Goal: Use online tool/utility: Utilize a website feature to perform a specific function

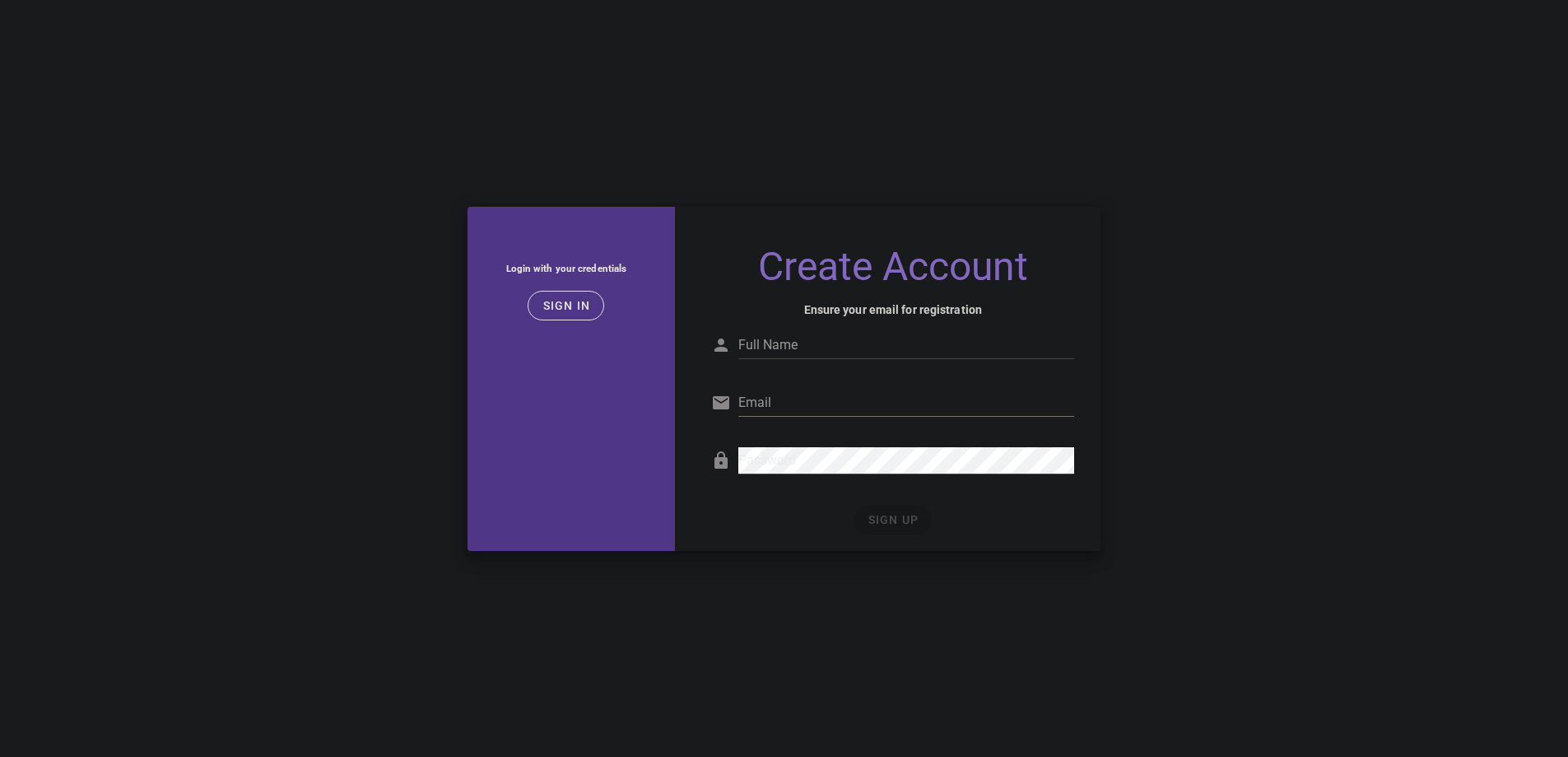
drag, startPoint x: 0, startPoint y: 0, endPoint x: 801, endPoint y: 391, distance: 891.3
click at [808, 352] on input "Full Name" at bounding box center [906, 344] width 336 height 26
click at [578, 304] on span "Sign in" at bounding box center [566, 305] width 48 height 13
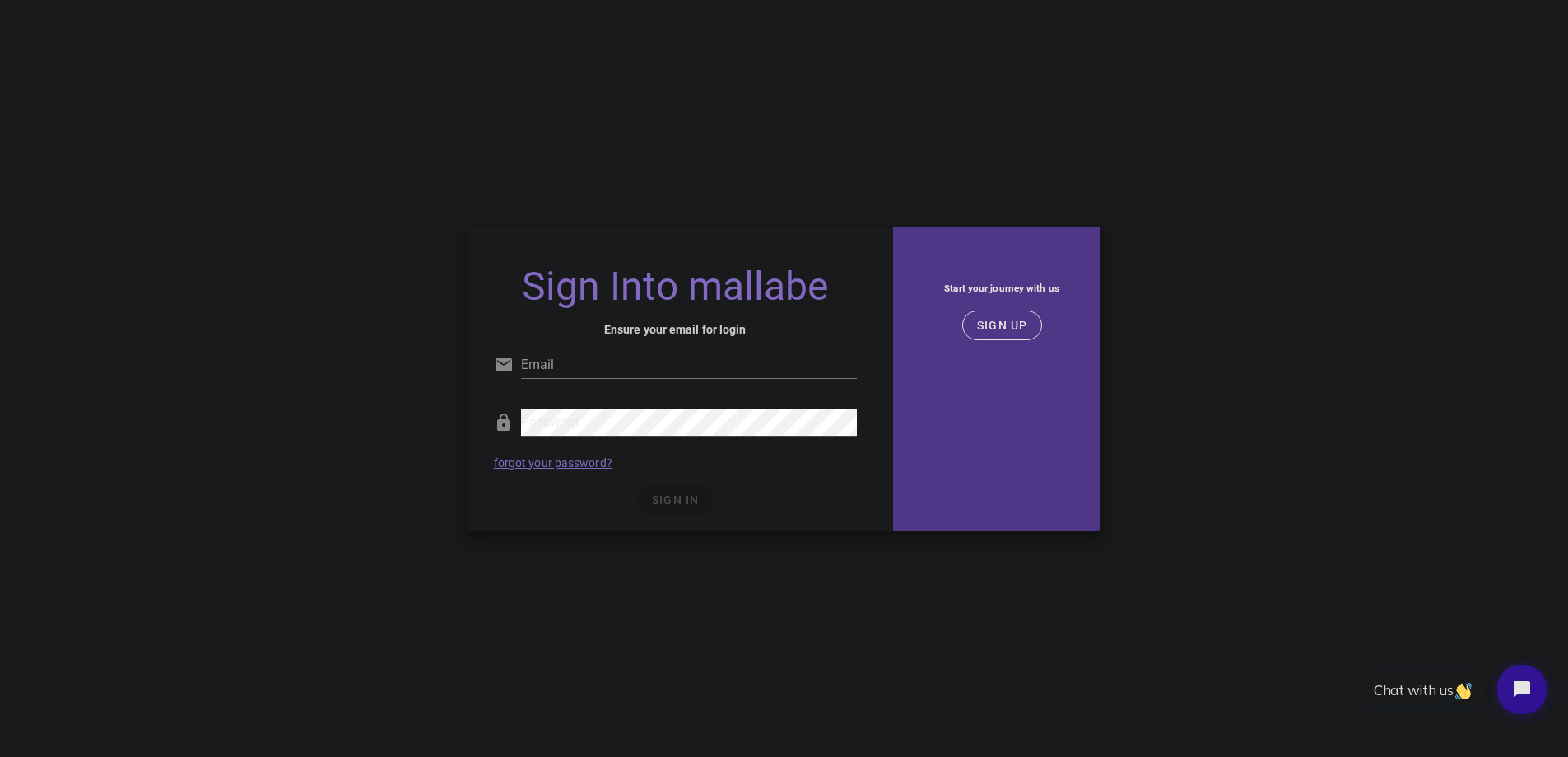
click at [672, 366] on input "Email" at bounding box center [689, 365] width 336 height 26
type input "[EMAIL_ADDRESS][DOMAIN_NAME]"
click at [659, 504] on span "SIGN IN" at bounding box center [675, 500] width 48 height 13
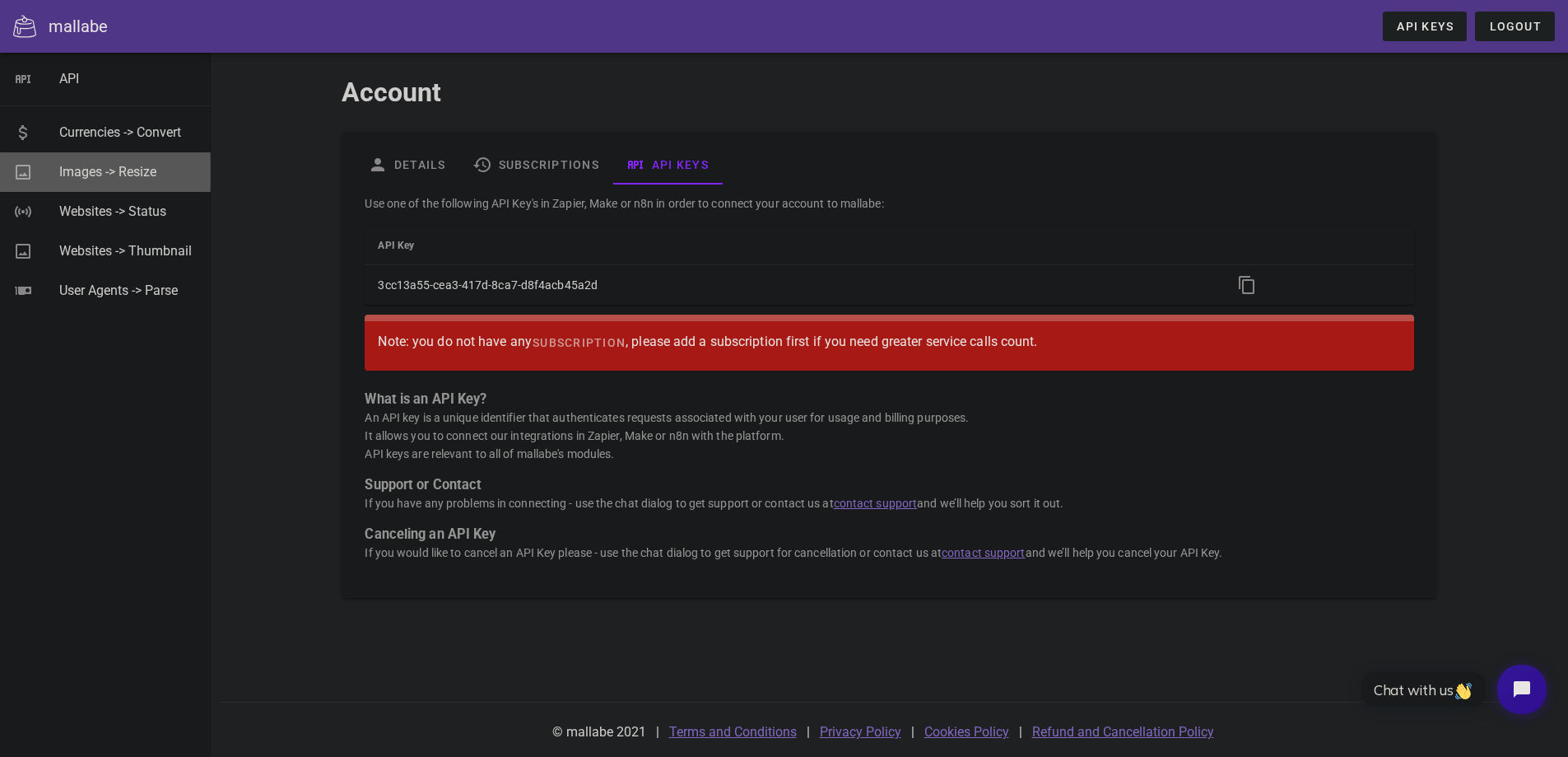
click at [109, 168] on div "Images -> Resize" at bounding box center [128, 171] width 138 height 15
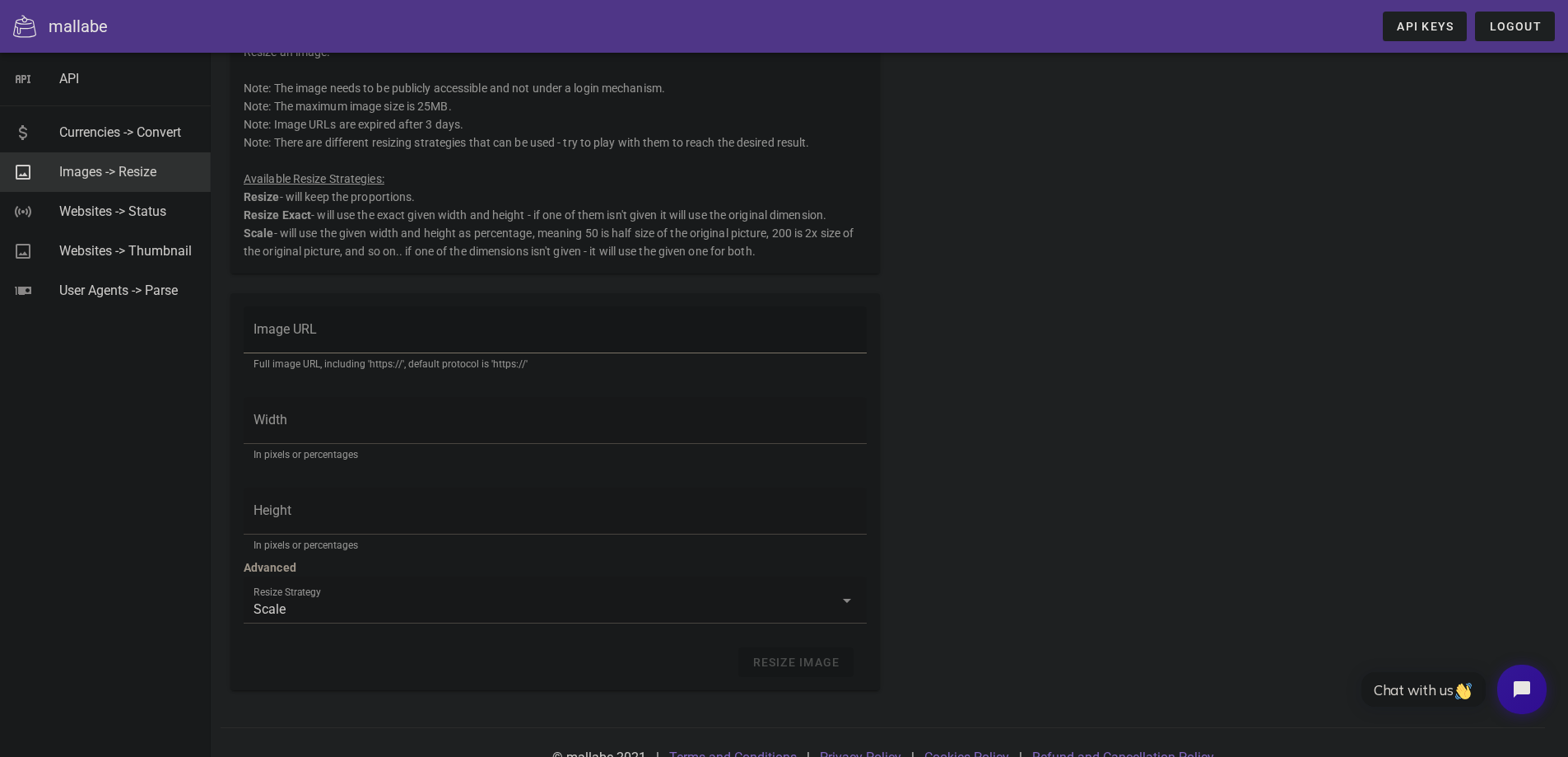
scroll to position [108, 0]
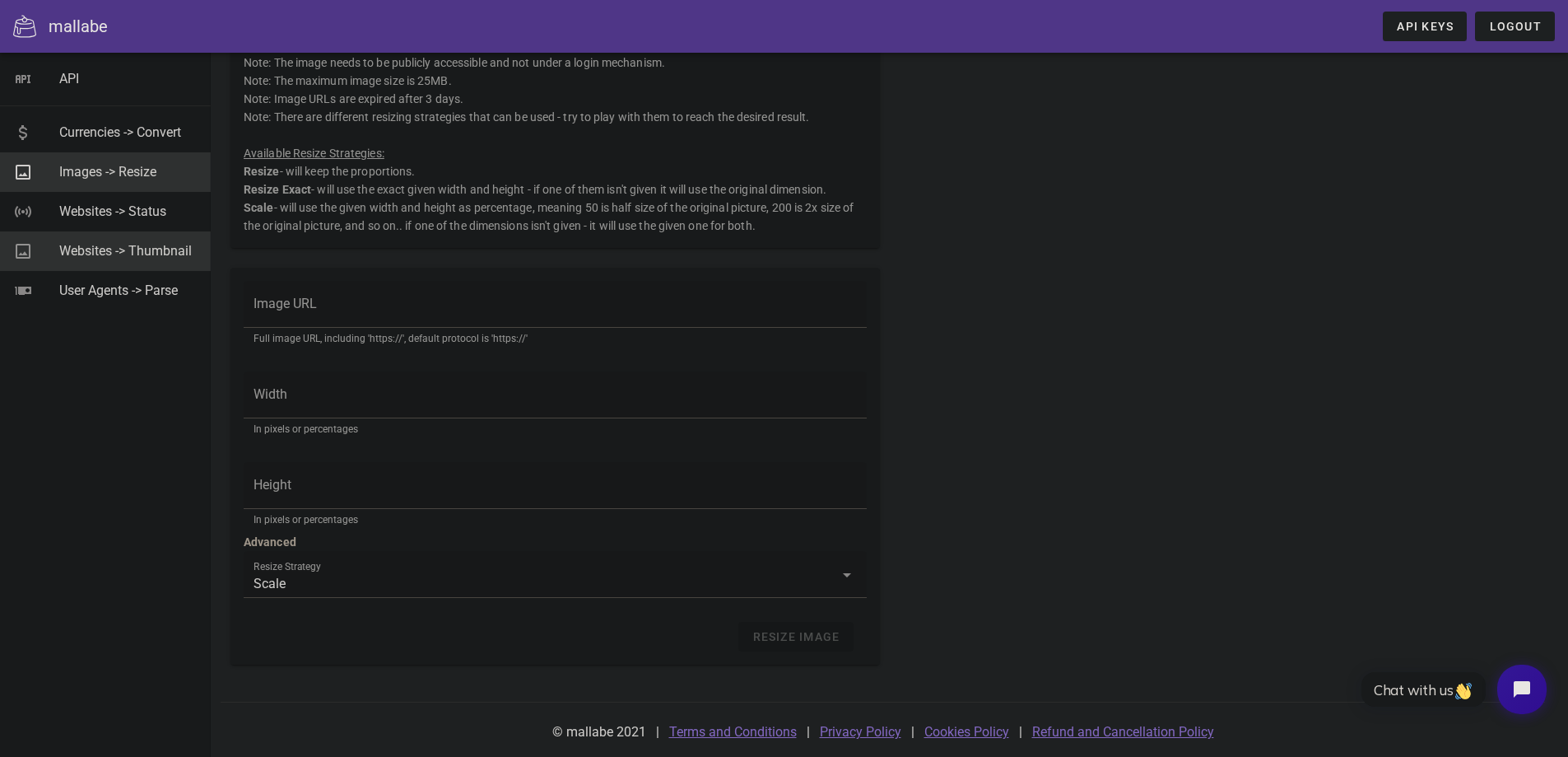
click at [71, 247] on div "Websites -> Thumbnail" at bounding box center [128, 250] width 138 height 15
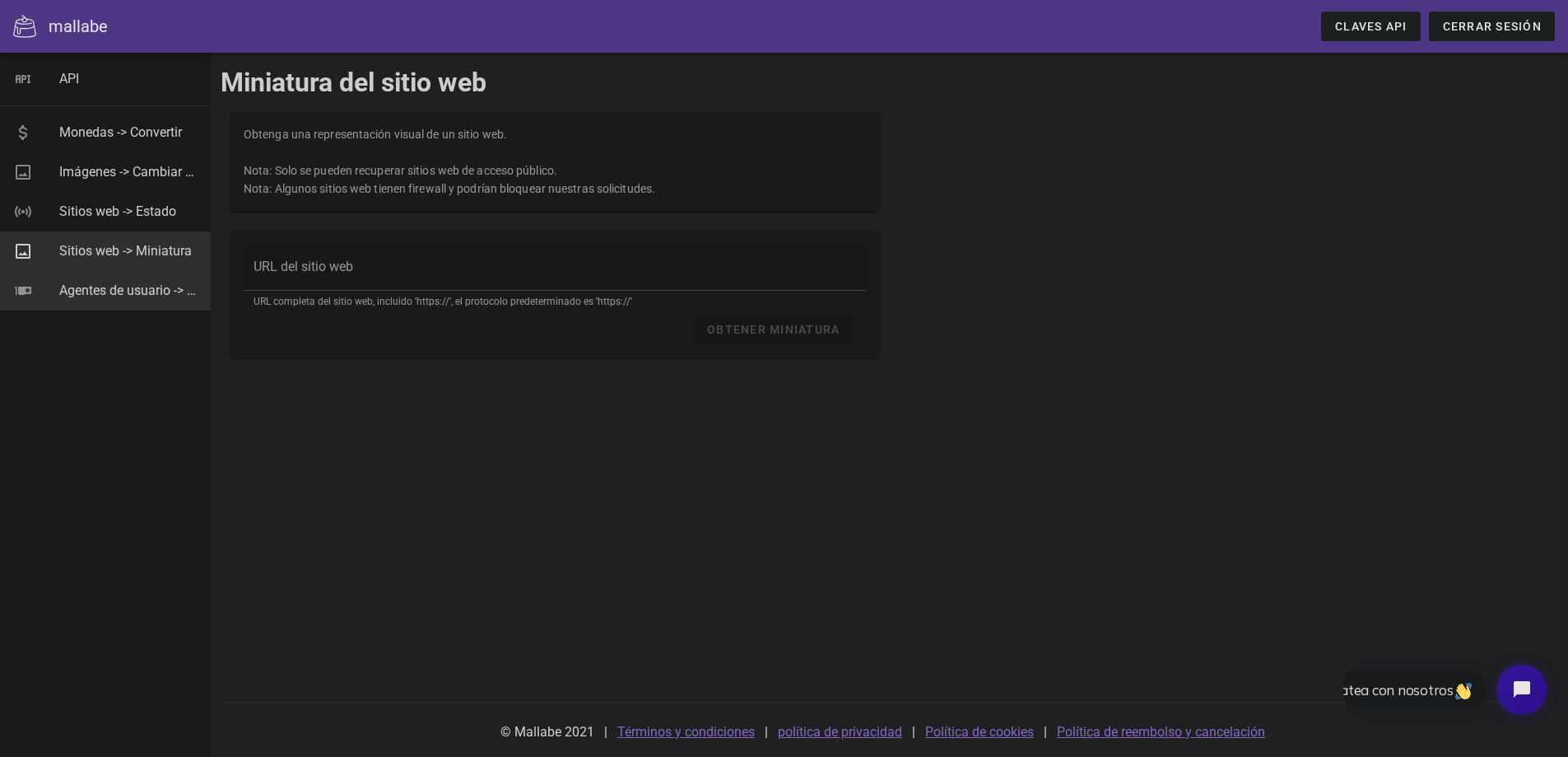
click at [97, 291] on font "Agentes de usuario -> Analizar" at bounding box center [147, 289] width 176 height 15
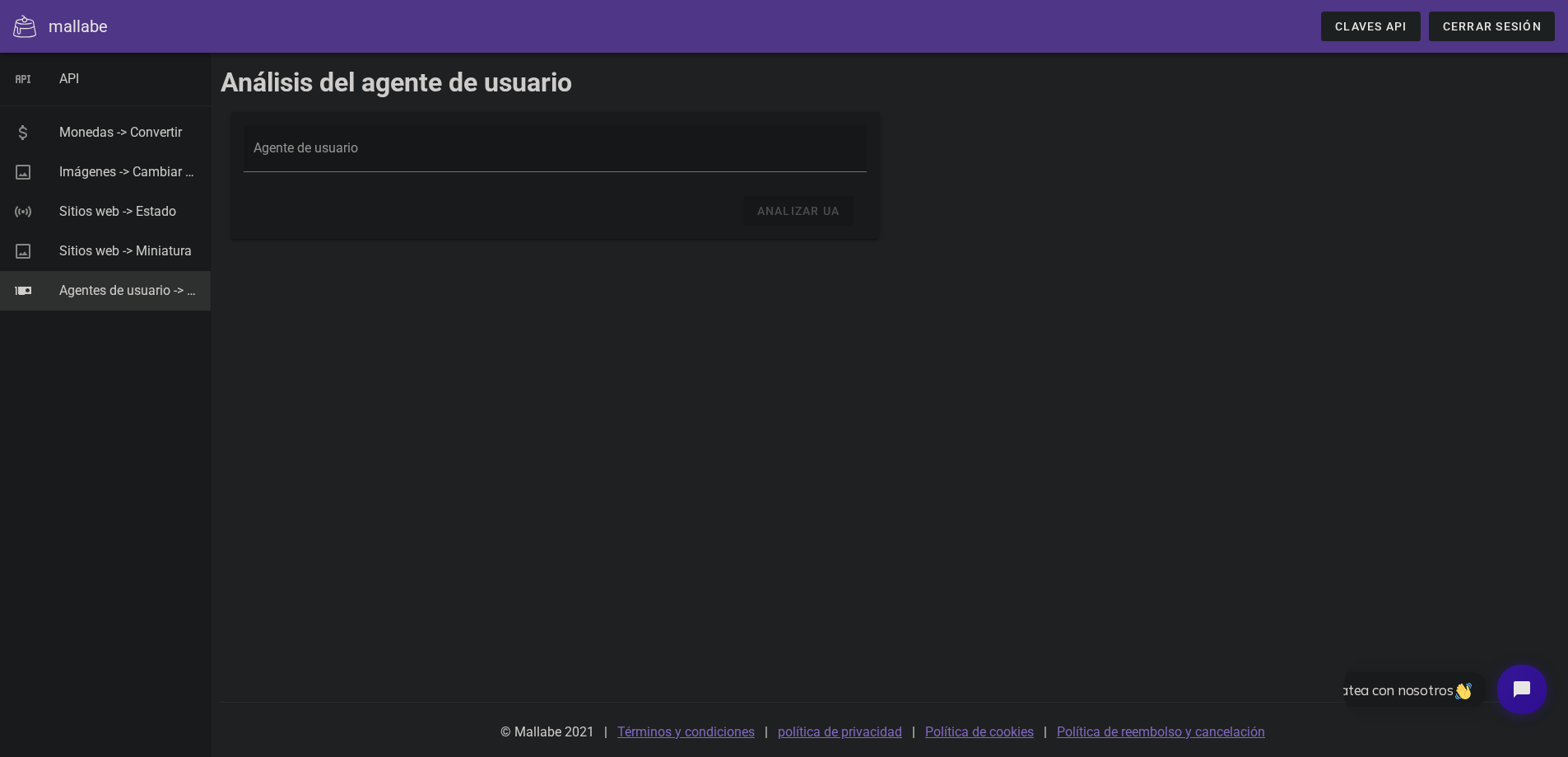
click at [490, 138] on div "Agente de usuario" at bounding box center [555, 148] width 604 height 46
